Goal: Information Seeking & Learning: Learn about a topic

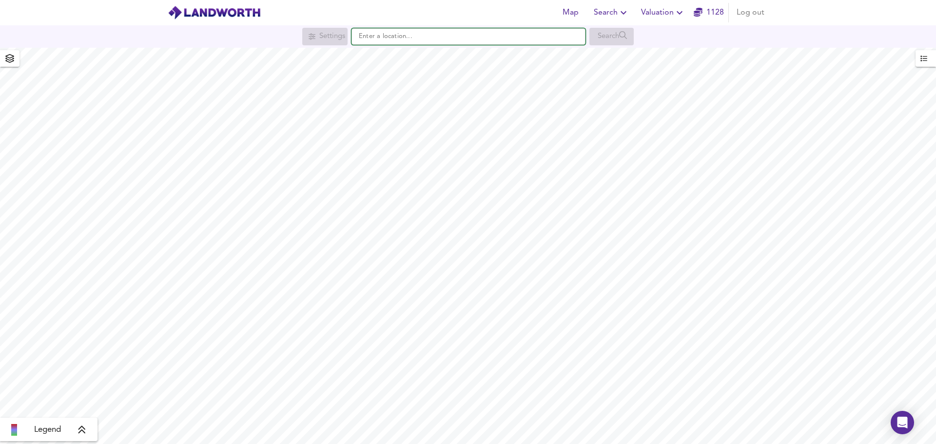
click at [391, 39] on input "text" at bounding box center [469, 36] width 234 height 17
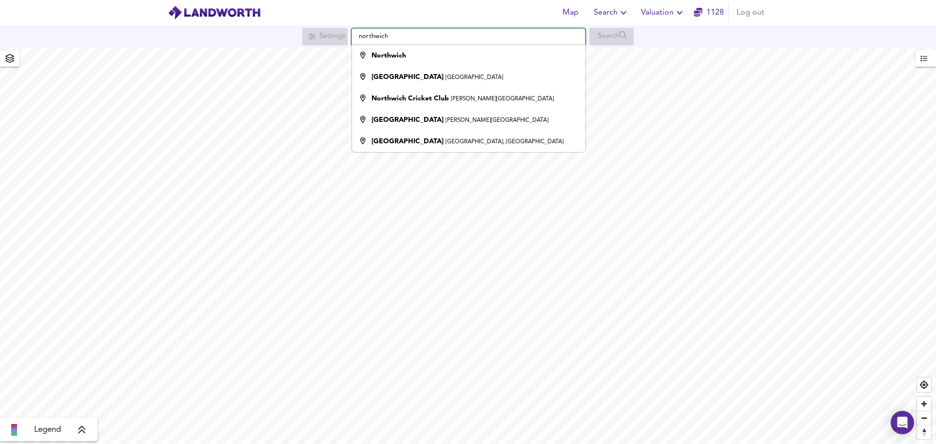
type input "Northwich"
click at [394, 60] on div "Northwich" at bounding box center [389, 56] width 35 height 10
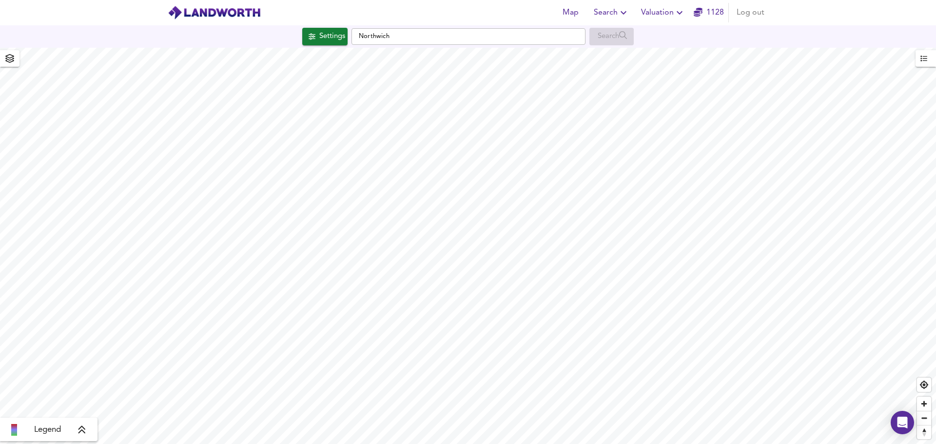
checkbox input "false"
checkbox input "true"
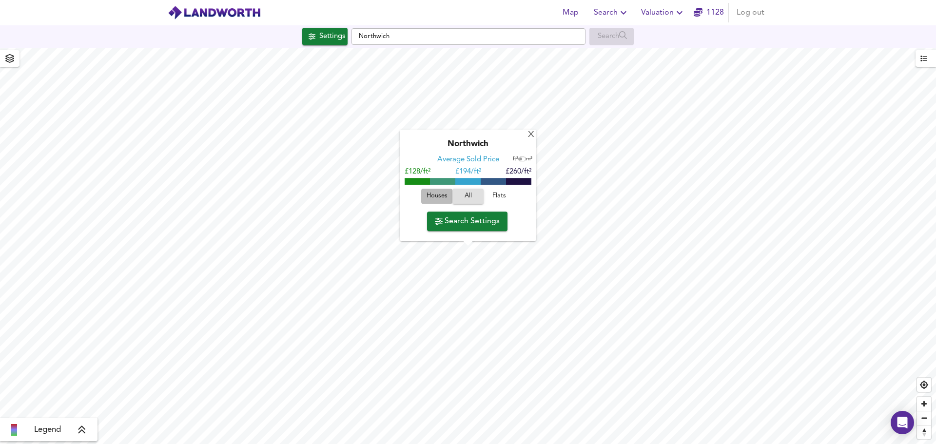
click at [426, 199] on span "Houses" at bounding box center [437, 196] width 26 height 11
click at [440, 187] on div "Houses All Flats" at bounding box center [468, 200] width 127 height 26
click at [443, 196] on span "Houses" at bounding box center [437, 197] width 26 height 11
